Goal: Manage account settings

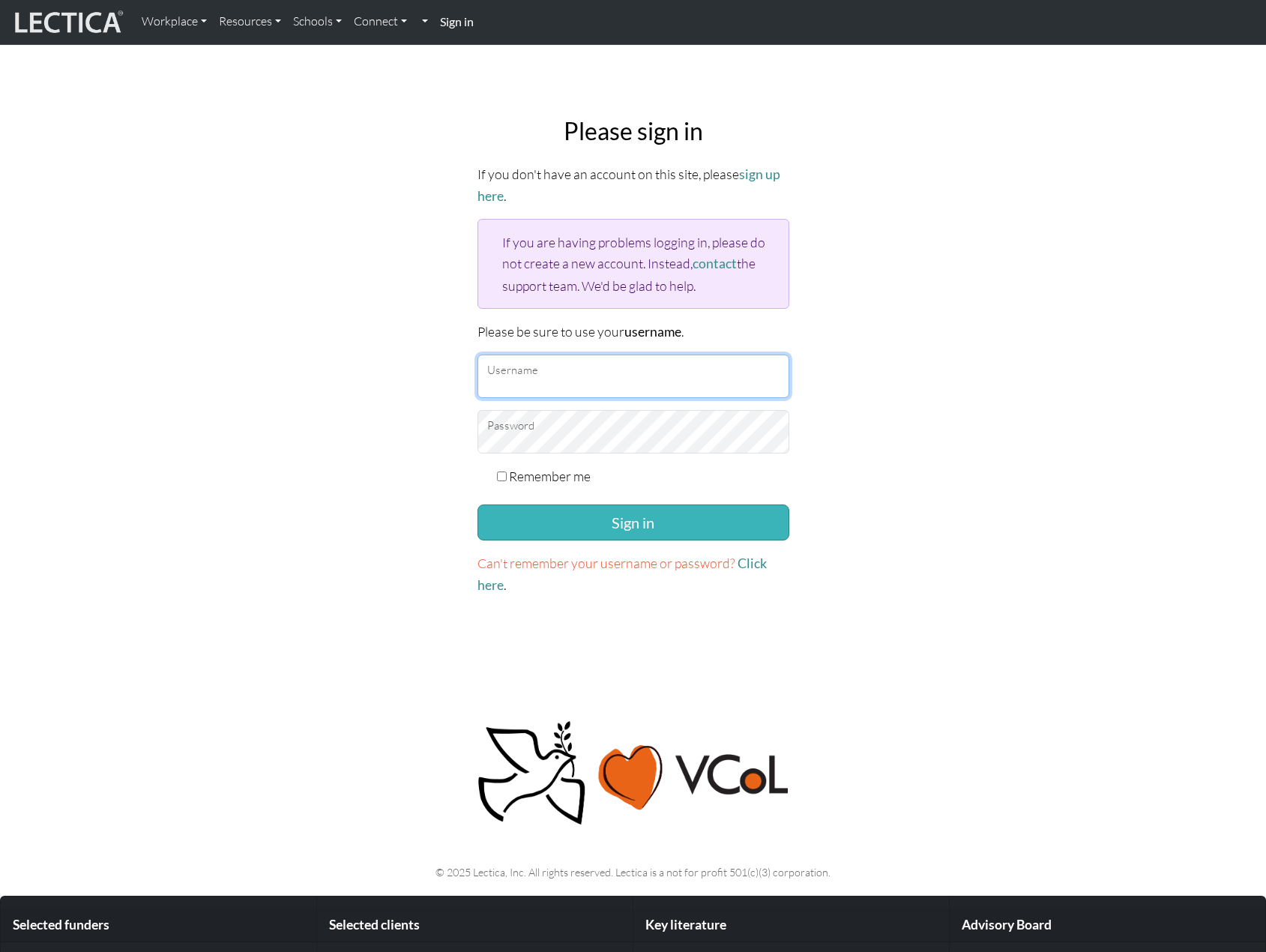
type input "snuffleumpagus"
click at [640, 527] on button "Sign in" at bounding box center [633, 522] width 312 height 36
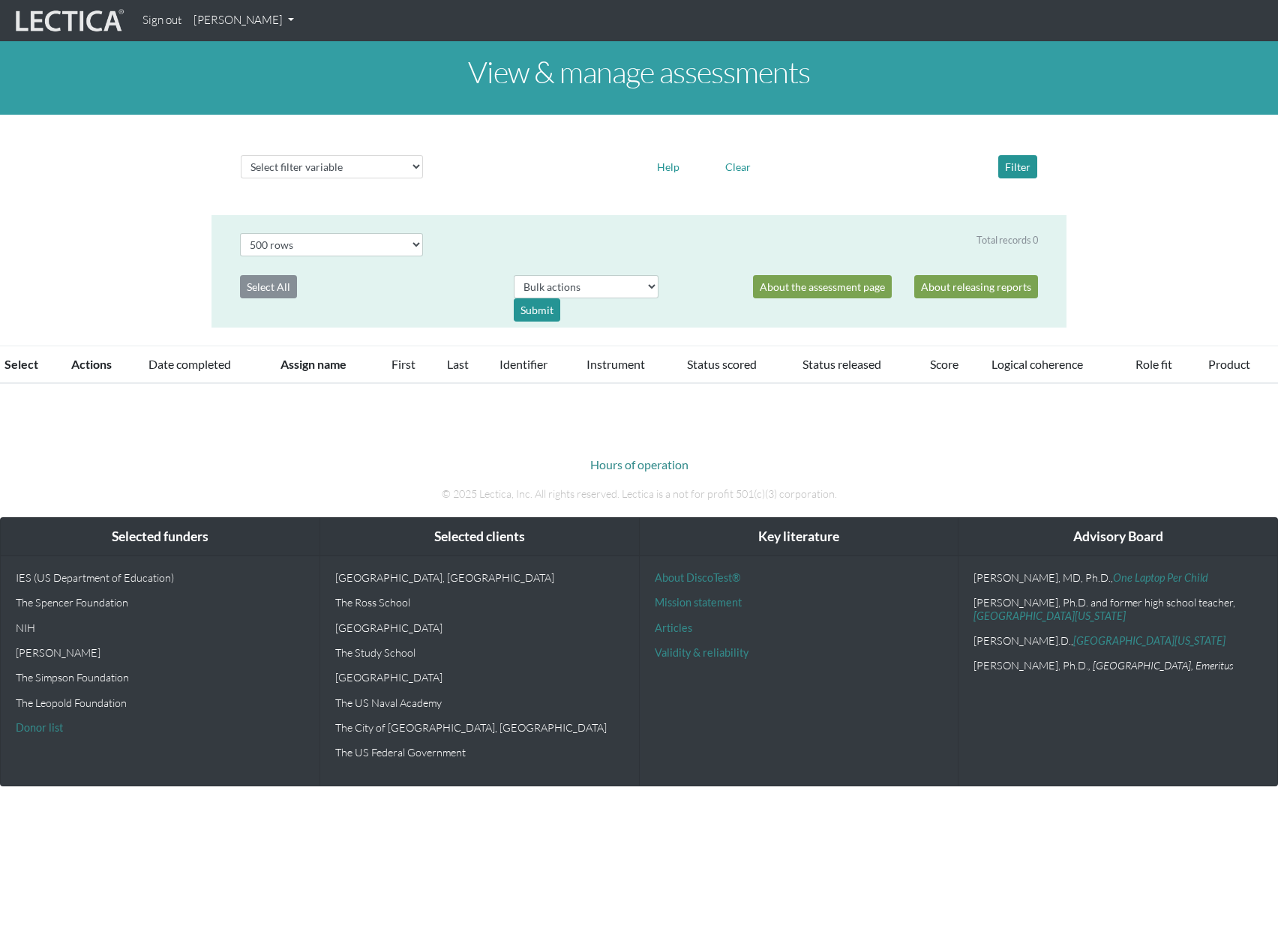
select select "500"
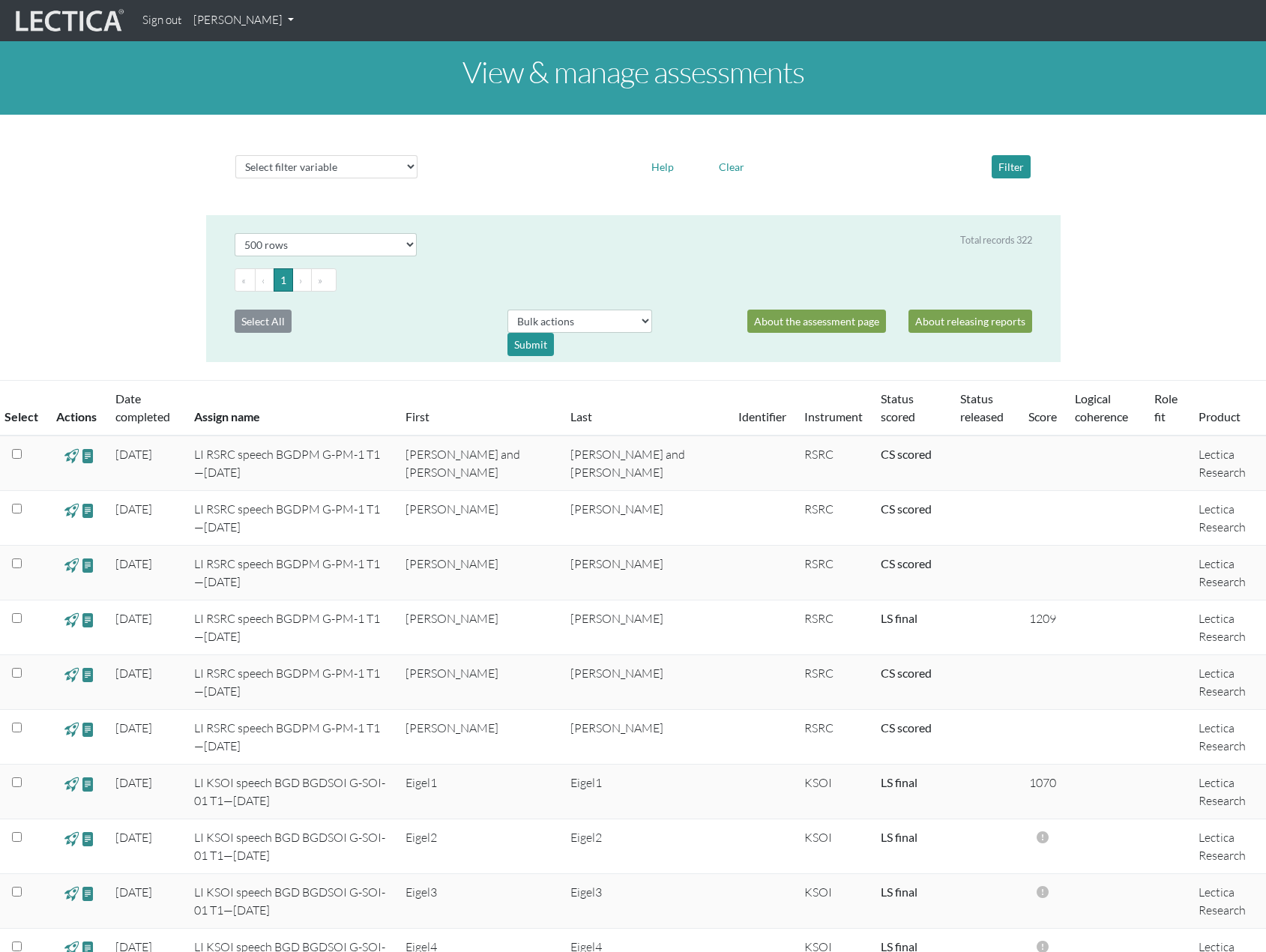
click at [292, 23] on link "[PERSON_NAME]" at bounding box center [244, 21] width 112 height 30
click at [241, 47] on link "My Profile" at bounding box center [263, 55] width 120 height 19
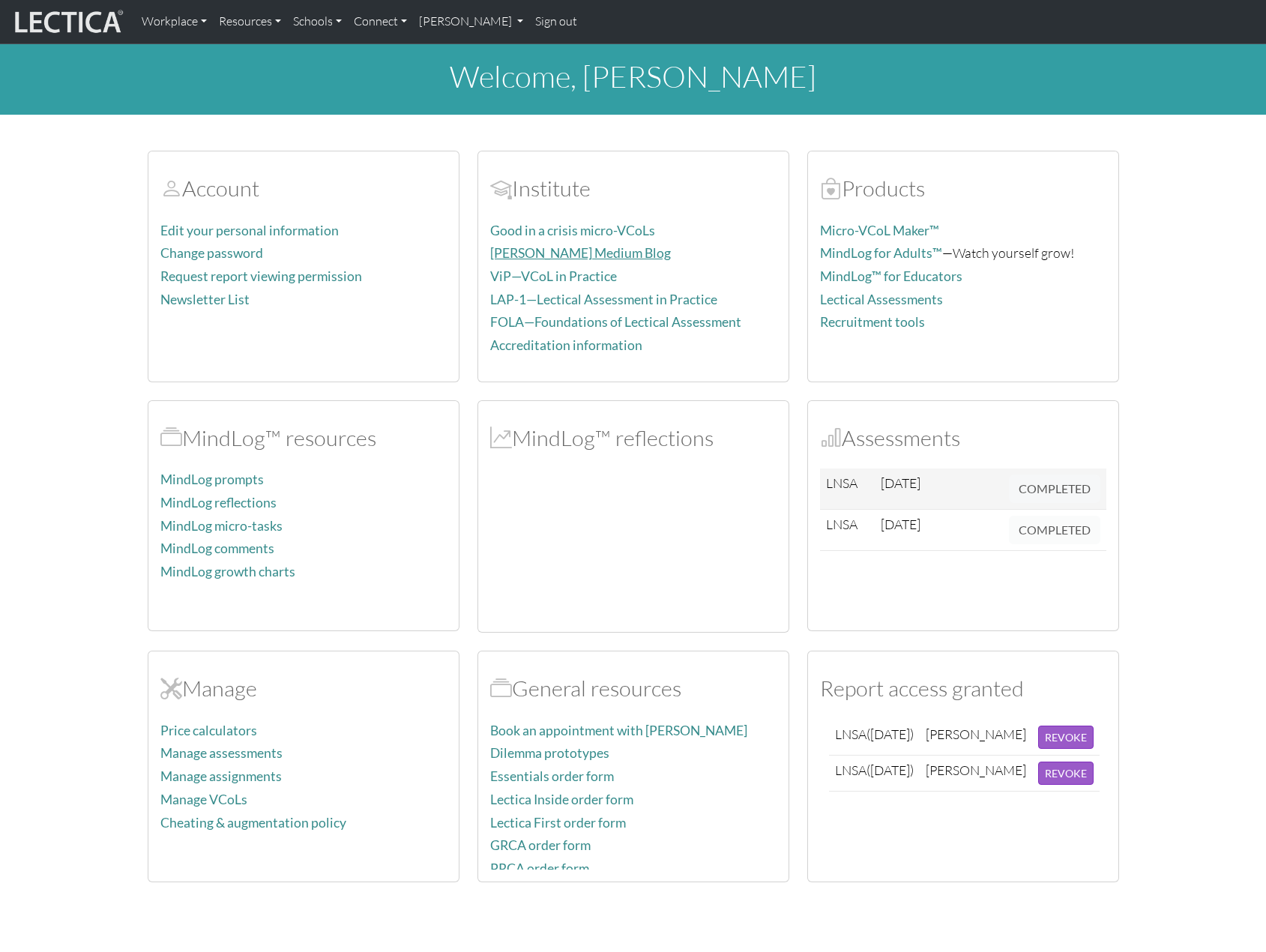
click at [574, 250] on link "[PERSON_NAME] Medium Blog" at bounding box center [581, 253] width 181 height 16
